Goal: Task Accomplishment & Management: Manage account settings

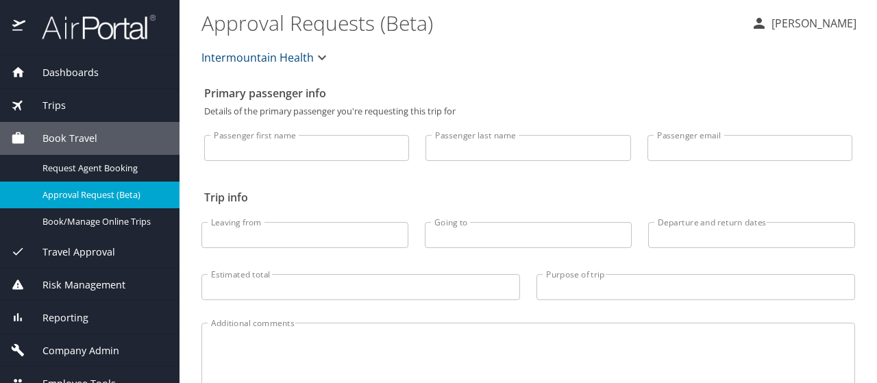
click at [77, 347] on span "Company Admin" at bounding box center [72, 350] width 94 height 15
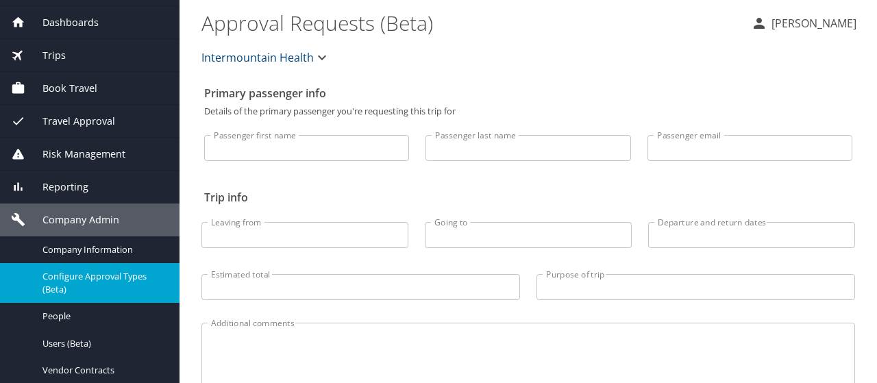
scroll to position [69, 0]
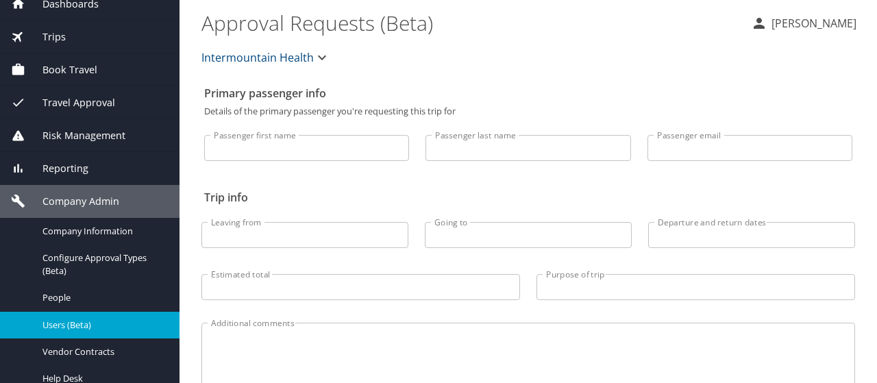
click at [63, 326] on span "Users (Beta)" at bounding box center [102, 325] width 121 height 13
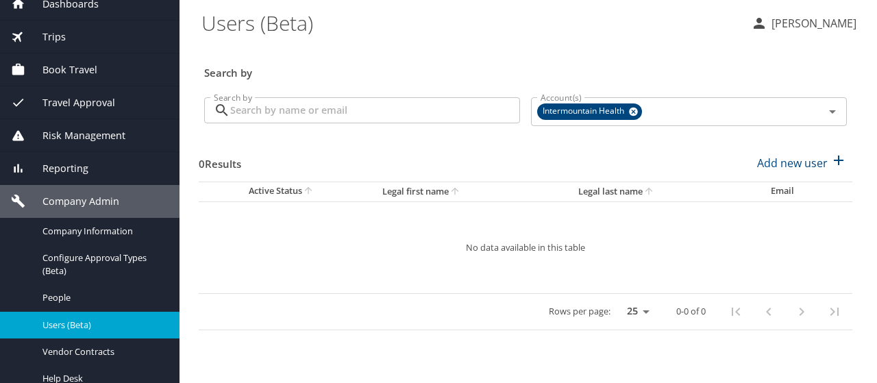
click at [245, 108] on input "Search by" at bounding box center [375, 110] width 290 height 26
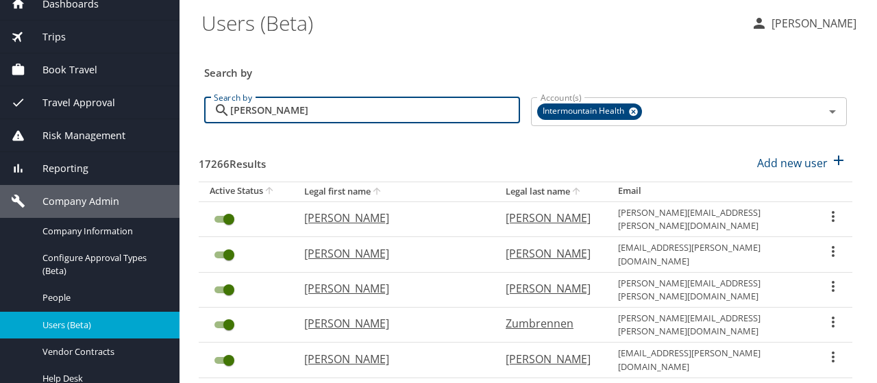
type input "[PERSON_NAME]"
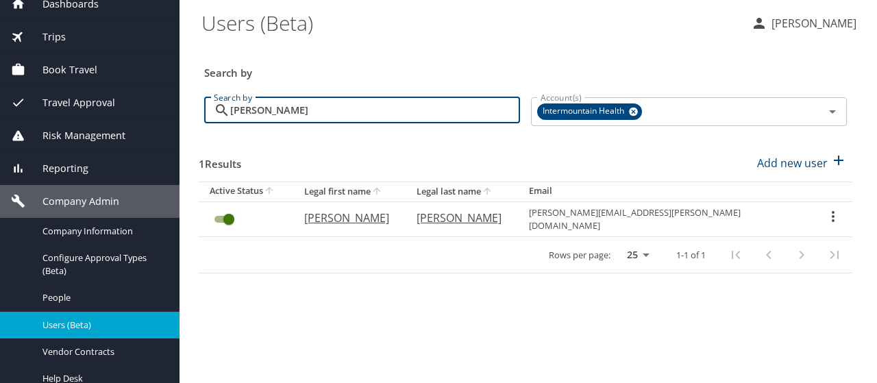
click at [827, 208] on icon "User Search Table" at bounding box center [833, 216] width 16 height 16
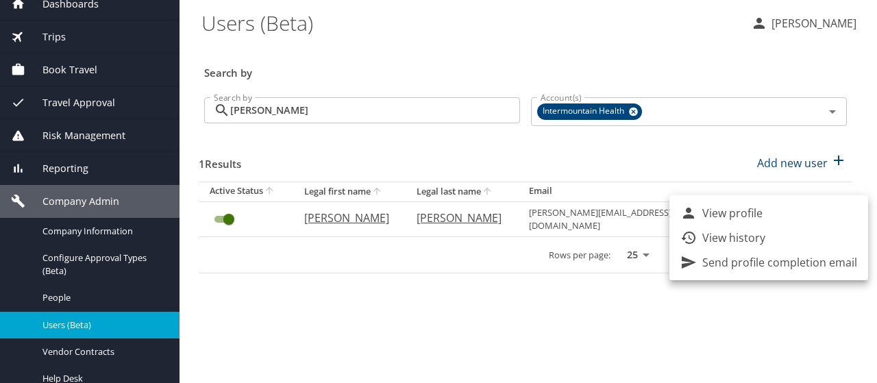
click at [827, 206] on li "View profile" at bounding box center [769, 213] width 199 height 25
select select "US"
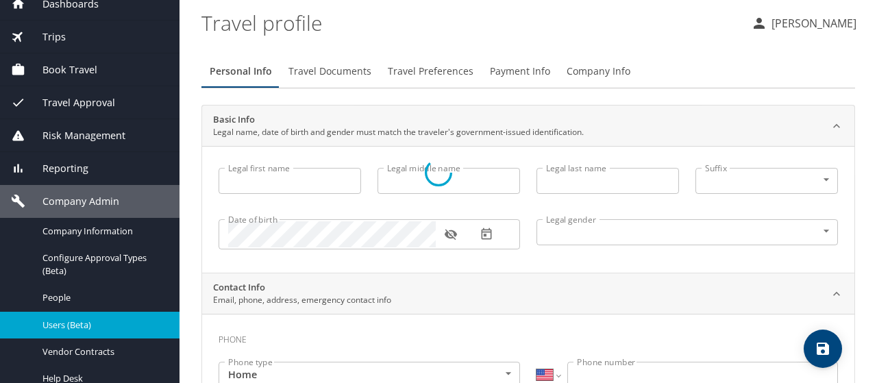
type input "[PERSON_NAME]"
type input "[DEMOGRAPHIC_DATA]"
select select "US"
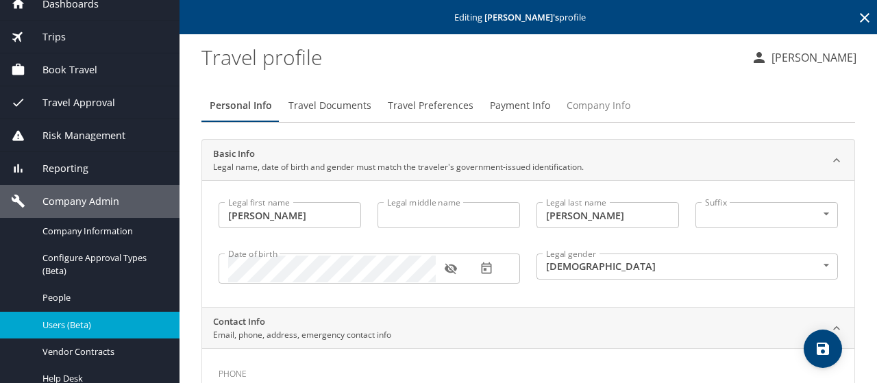
drag, startPoint x: 603, startPoint y: 103, endPoint x: 547, endPoint y: 110, distance: 56.6
click at [602, 104] on span "Company Info" at bounding box center [599, 105] width 64 height 17
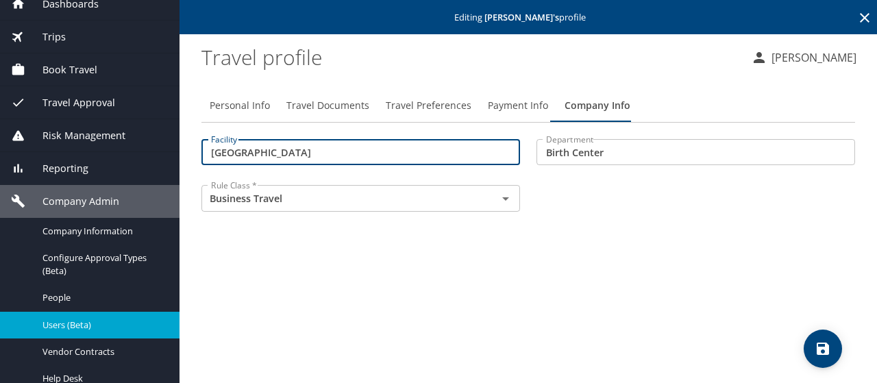
drag, startPoint x: 356, startPoint y: 150, endPoint x: 198, endPoint y: 150, distance: 158.3
click at [198, 150] on div "Facility [GEOGRAPHIC_DATA] Facility" at bounding box center [360, 154] width 335 height 46
type input "12200"
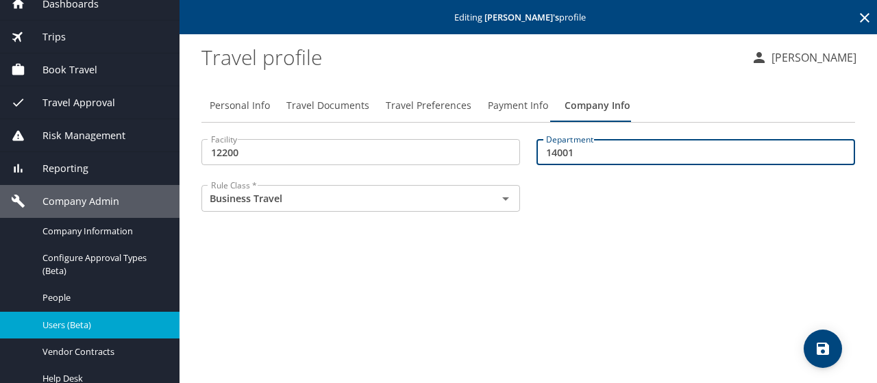
type input "14001"
click at [826, 347] on icon "save" at bounding box center [823, 349] width 12 height 12
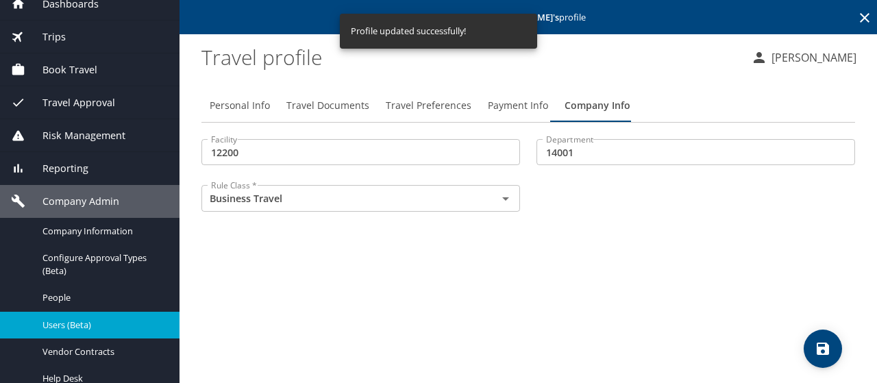
click at [865, 13] on icon at bounding box center [865, 18] width 16 height 16
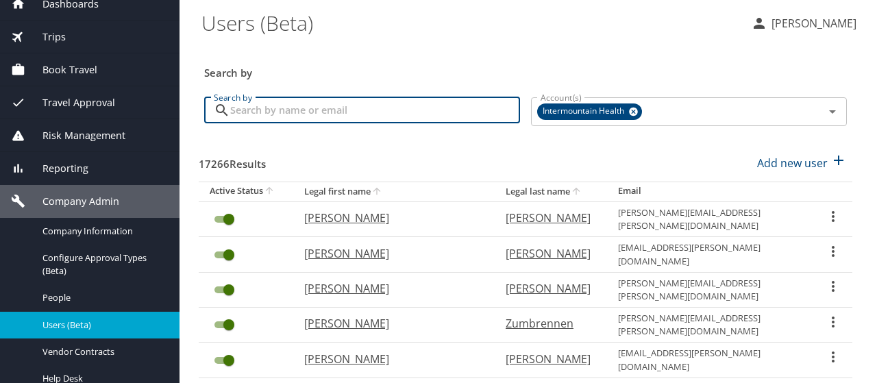
click at [260, 112] on input "Search by" at bounding box center [375, 110] width 290 height 26
type input "TILLY"
checkbox input "false"
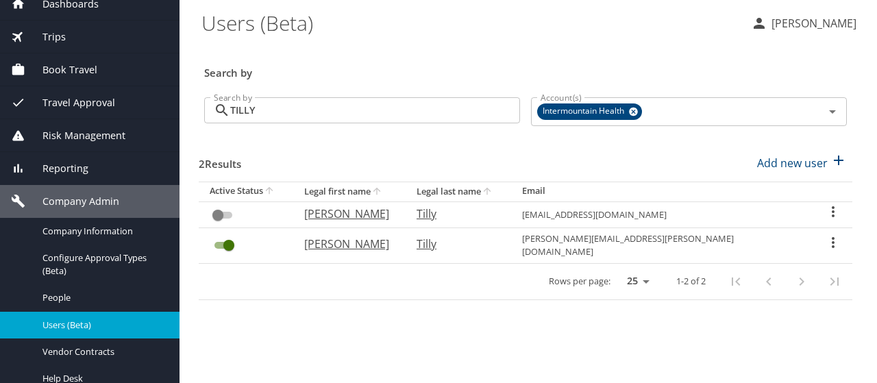
click at [825, 237] on icon "User Search Table" at bounding box center [833, 242] width 16 height 16
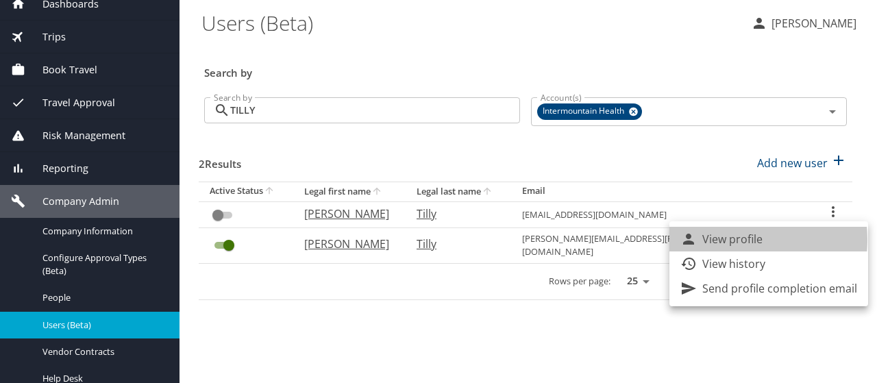
click at [724, 240] on p "View profile" at bounding box center [732, 239] width 60 height 16
select select "US"
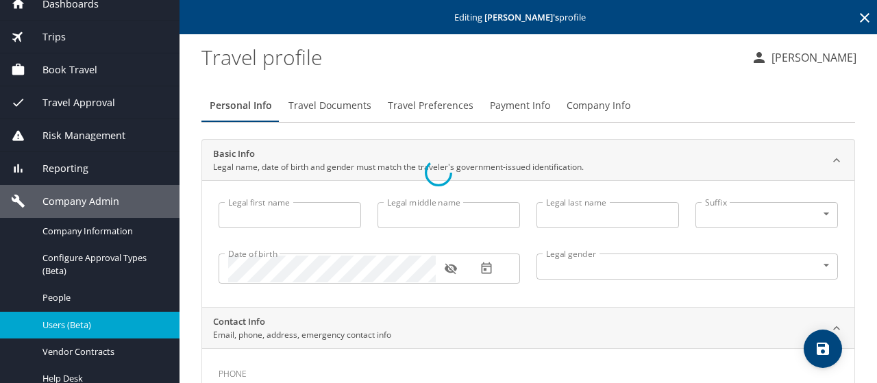
type input "[PERSON_NAME]"
type input "L"
type input "Tilly"
type input "[DEMOGRAPHIC_DATA]"
select select "US"
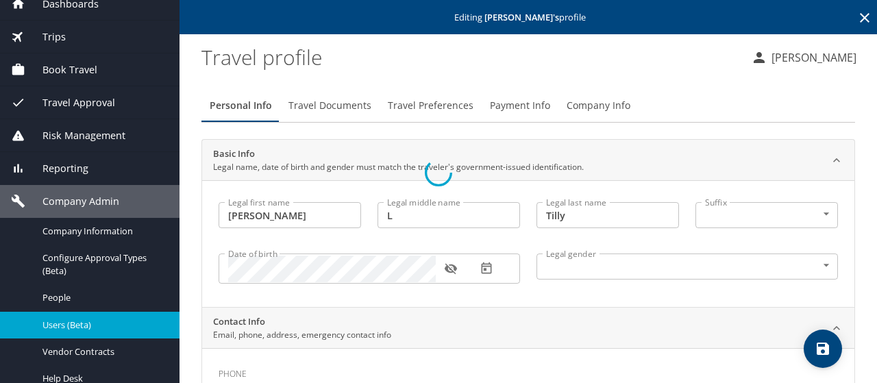
select select "US"
click at [511, 102] on span "Payment Info" at bounding box center [520, 105] width 60 height 17
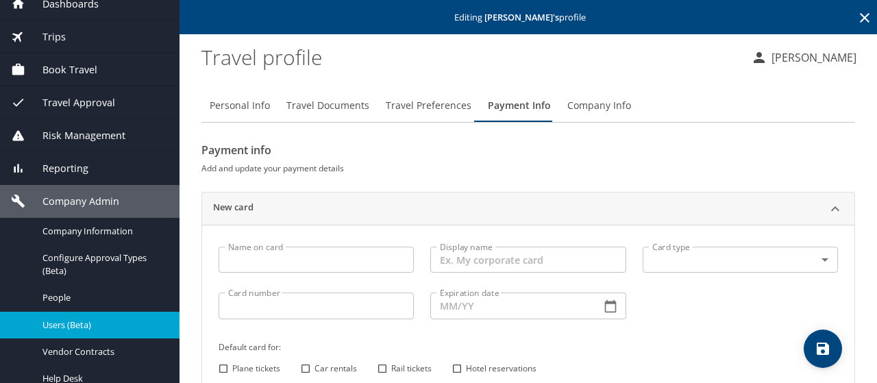
click at [238, 258] on input "Name on card" at bounding box center [316, 260] width 195 height 26
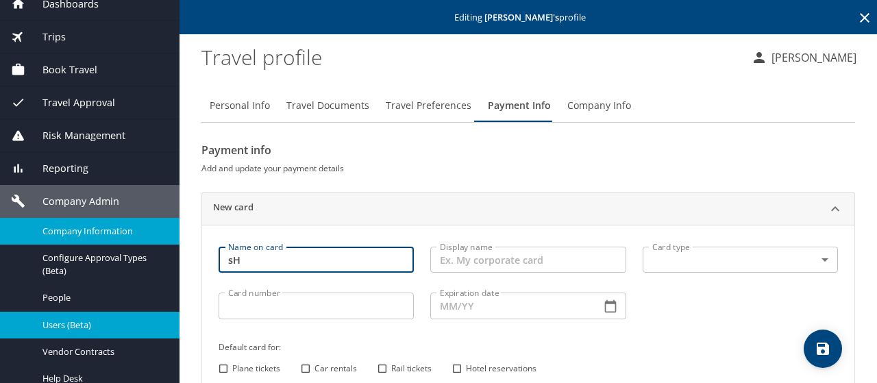
type input "s"
type input "[PERSON_NAME]"
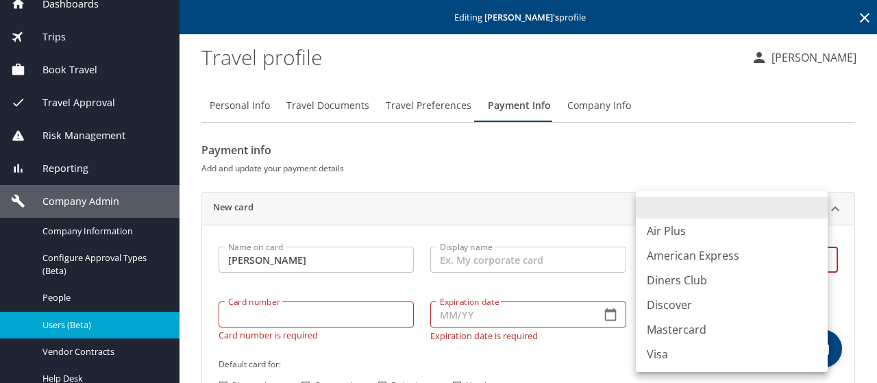
click at [681, 259] on body "Dashboards AirPortal 360™ Manager My Travel Dashboard Trips Airtinerary® Lookup…" at bounding box center [438, 191] width 877 height 383
click at [652, 352] on li "Visa" at bounding box center [732, 354] width 192 height 25
type input "VI"
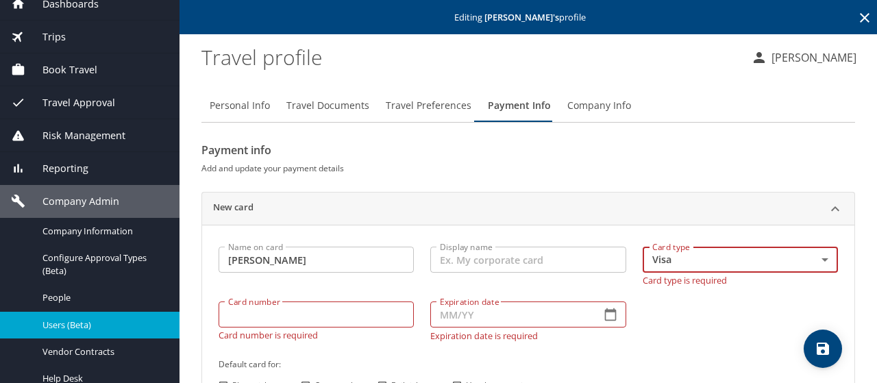
click at [228, 320] on div "Card number Card number Card number is required" at bounding box center [316, 321] width 212 height 56
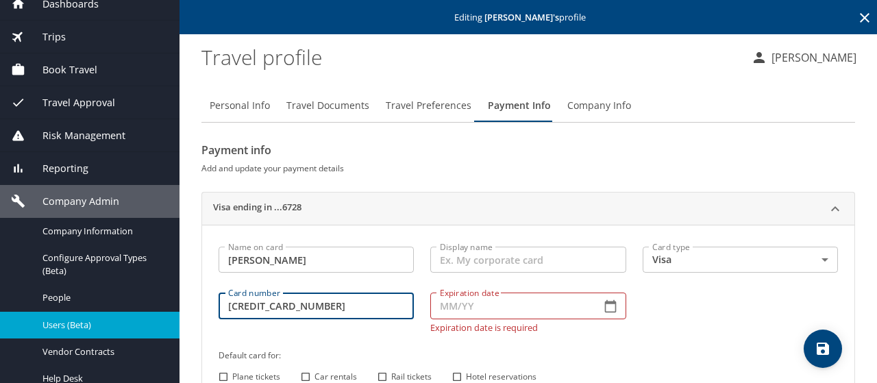
type input "[CREDIT_CARD_NUMBER]"
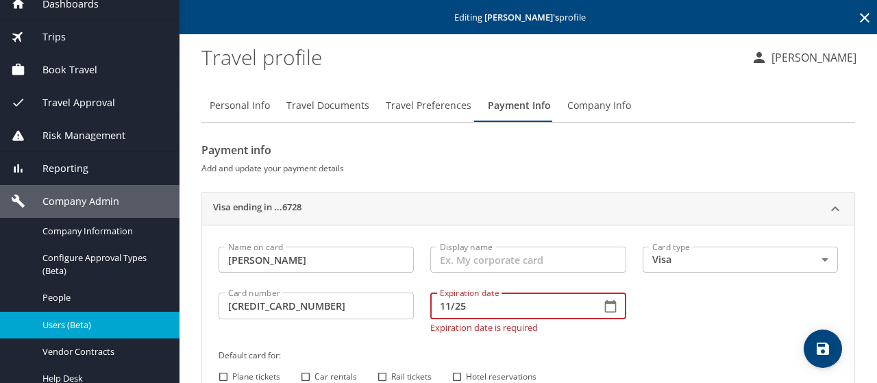
type input "11/25"
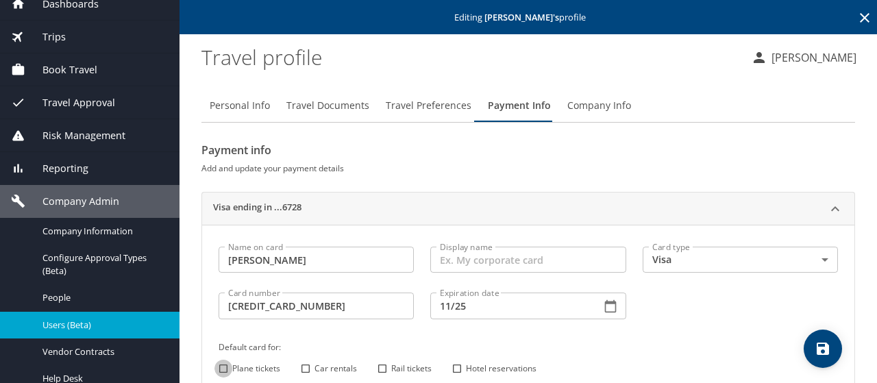
click at [223, 371] on input "Plane tickets" at bounding box center [224, 369] width 18 height 18
checkbox input "true"
click at [305, 367] on input "Car rentals" at bounding box center [306, 369] width 18 height 18
checkbox input "true"
drag, startPoint x: 454, startPoint y: 365, endPoint x: 543, endPoint y: 369, distance: 88.5
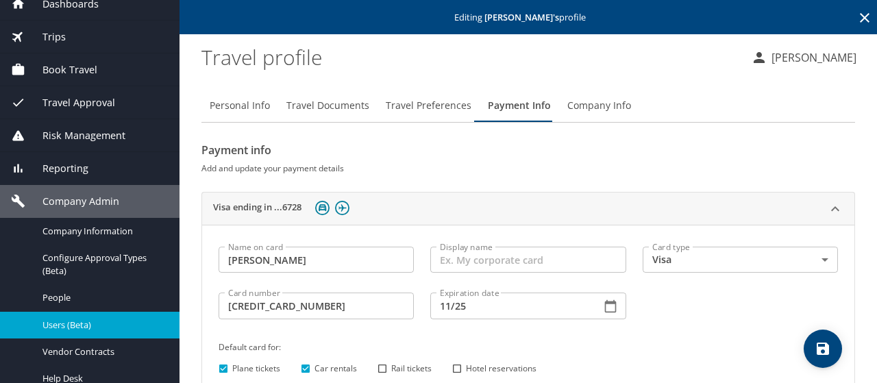
click at [455, 365] on input "Hotel reservations" at bounding box center [457, 369] width 18 height 18
checkbox input "true"
click at [820, 350] on icon "save" at bounding box center [823, 349] width 16 height 16
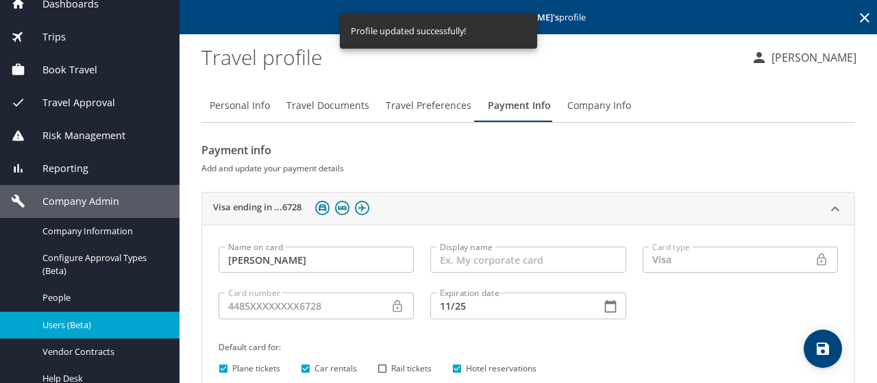
click at [864, 10] on div "Editing [PERSON_NAME] 's profile" at bounding box center [529, 17] width 698 height 34
click at [857, 17] on icon at bounding box center [865, 18] width 16 height 16
